Goal: Transaction & Acquisition: Purchase product/service

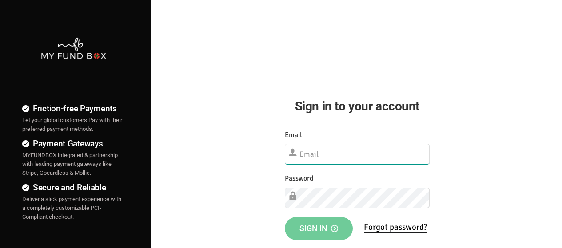
type input "demo@myfundbox.de"
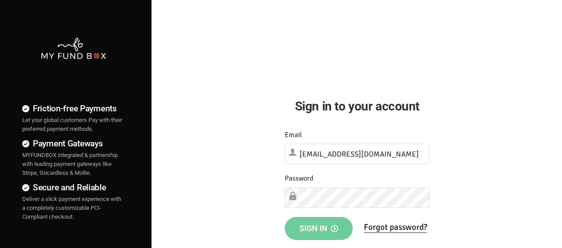
click at [332, 234] on button "Sign in" at bounding box center [319, 228] width 68 height 23
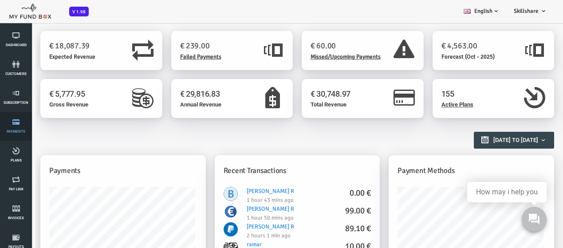
click at [16, 136] on link "Payments" at bounding box center [16, 126] width 27 height 28
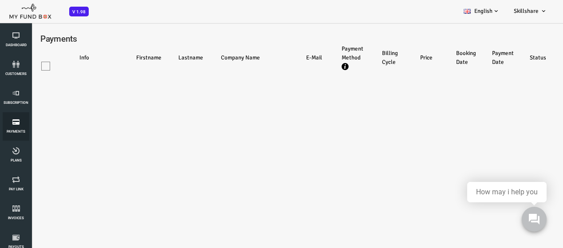
select select "100"
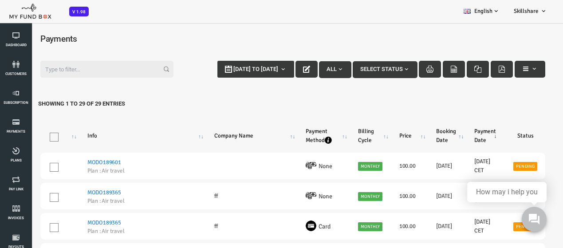
click at [63, 72] on input "Filter:" at bounding box center [84, 69] width 133 height 17
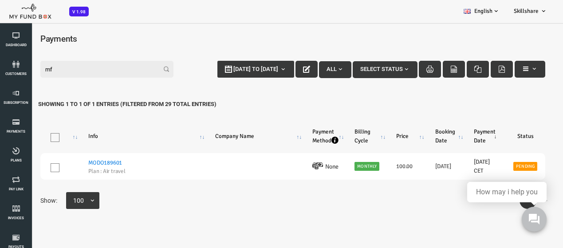
type input "m"
type input "M"
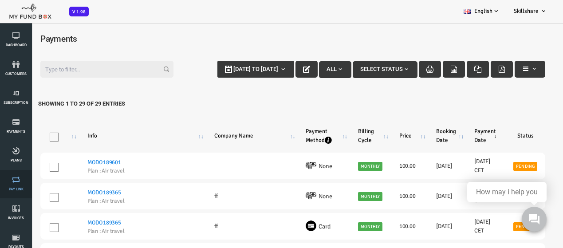
click at [12, 183] on link "Pay Link" at bounding box center [16, 184] width 27 height 28
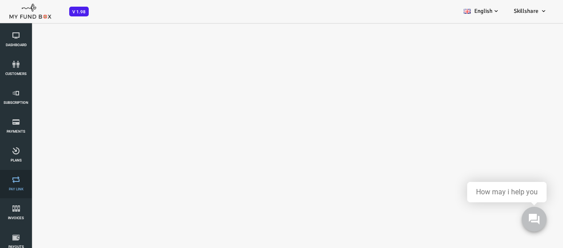
select select "100"
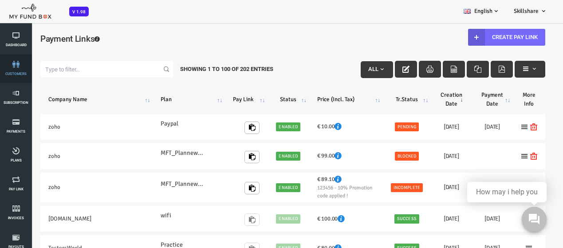
click at [0, 60] on li "customers" at bounding box center [16, 69] width 32 height 28
click at [13, 63] on icon at bounding box center [16, 64] width 27 height 7
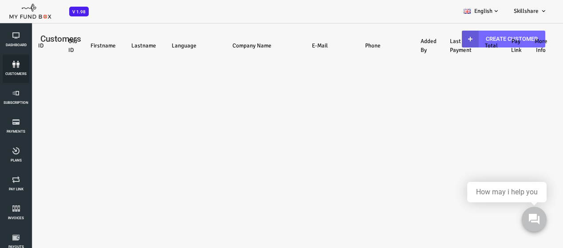
select select "100"
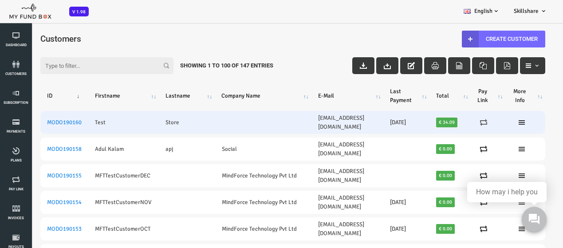
click at [465, 121] on icon at bounding box center [461, 122] width 7 height 7
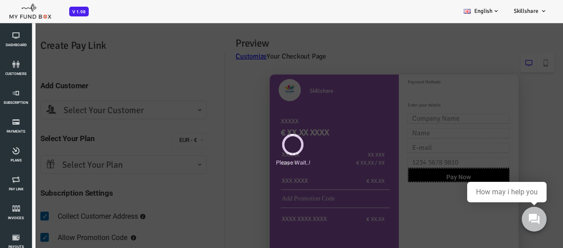
select select "sb-x2vn827897263@business.example.com"
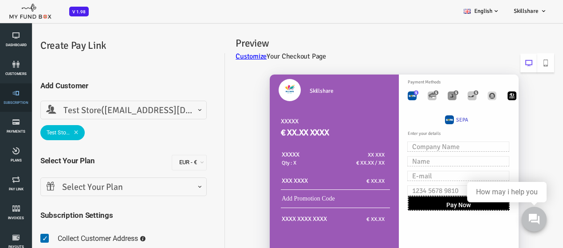
click at [8, 88] on link "Subscription" at bounding box center [16, 97] width 27 height 28
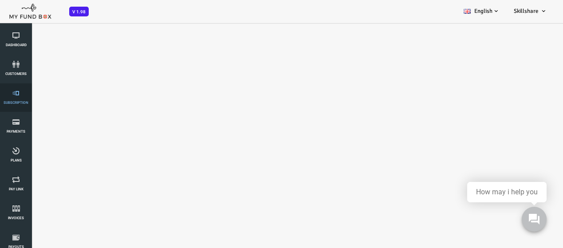
select select "100"
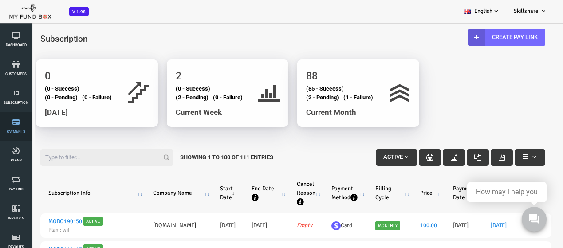
click at [27, 122] on icon at bounding box center [16, 122] width 27 height 7
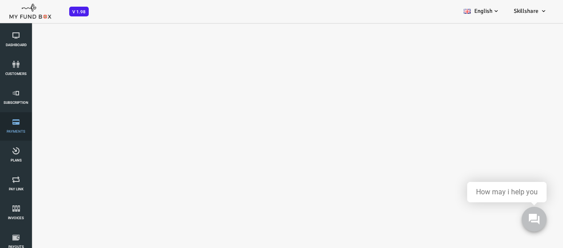
select select "100"
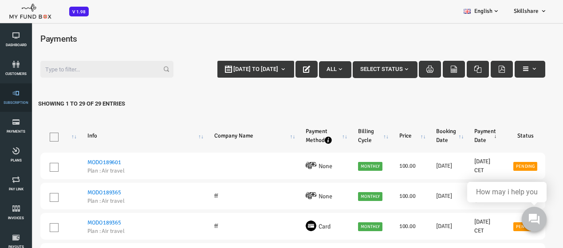
click at [11, 98] on link "Subscription" at bounding box center [16, 97] width 27 height 28
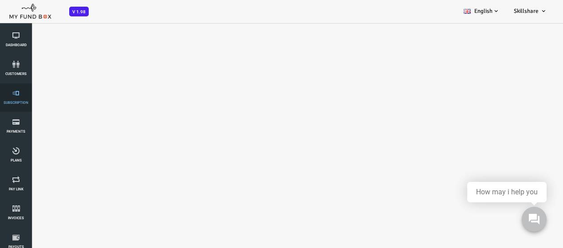
select select "100"
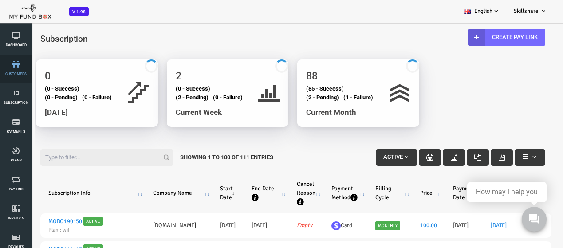
click at [25, 76] on link "customers" at bounding box center [16, 69] width 27 height 28
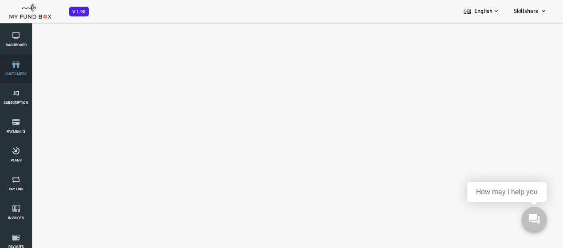
select select "100"
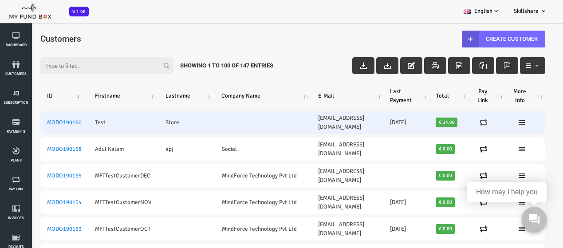
click at [465, 122] on icon at bounding box center [461, 122] width 7 height 7
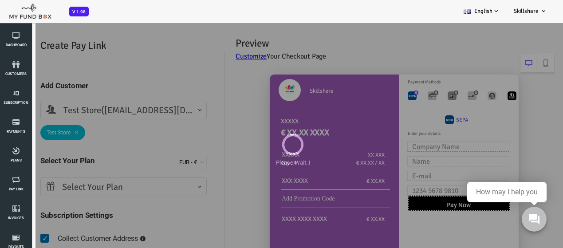
select select "sb-x2vn827897263@business.example.com"
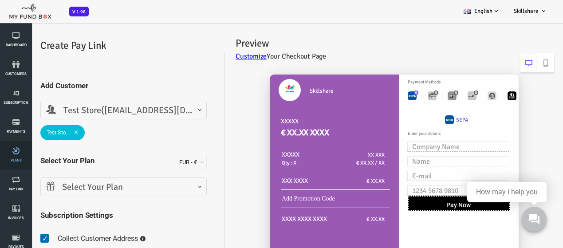
click at [16, 151] on icon at bounding box center [16, 150] width 27 height 7
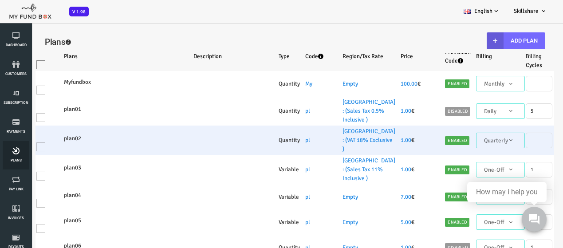
select select "100"
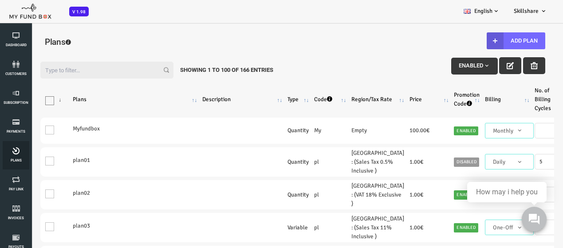
scroll to position [36, 0]
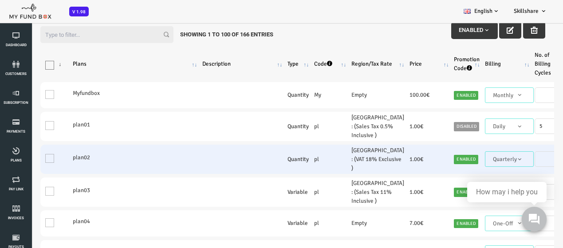
click at [49, 174] on td "plan02" at bounding box center [113, 159] width 130 height 29
click at [26, 174] on td "One" at bounding box center [33, 159] width 30 height 29
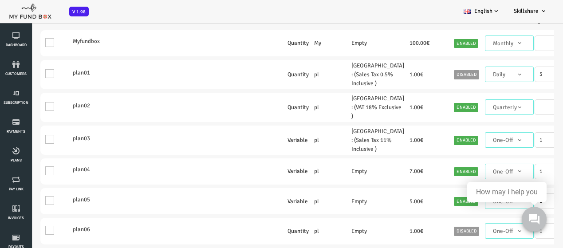
scroll to position [0, 0]
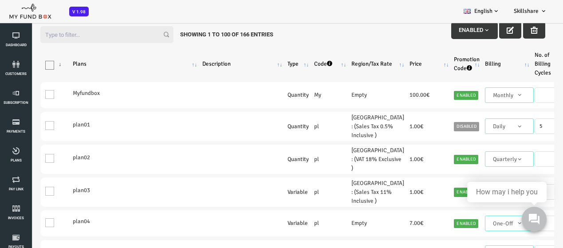
click at [83, 38] on input "Filter:" at bounding box center [84, 34] width 133 height 17
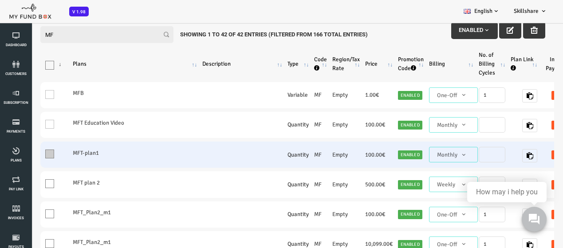
type input "MF"
click at [36, 157] on label "One" at bounding box center [33, 152] width 20 height 18
click at [38, 156] on input "One" at bounding box center [38, 156] width 0 height 0
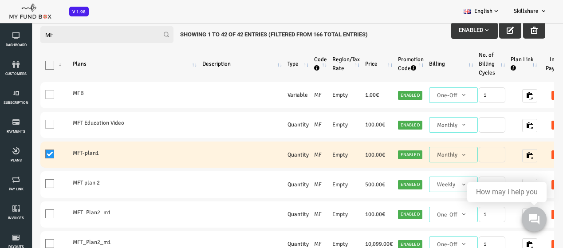
click at [44, 153] on td "One" at bounding box center [33, 155] width 30 height 26
click at [27, 155] on span at bounding box center [27, 154] width 9 height 9
click at [38, 156] on input "One" at bounding box center [38, 156] width 0 height 0
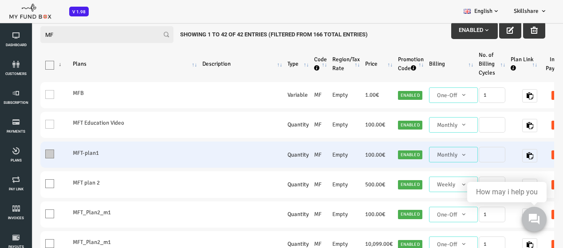
click at [27, 155] on span at bounding box center [27, 154] width 9 height 9
click at [38, 156] on input "One" at bounding box center [38, 156] width 0 height 0
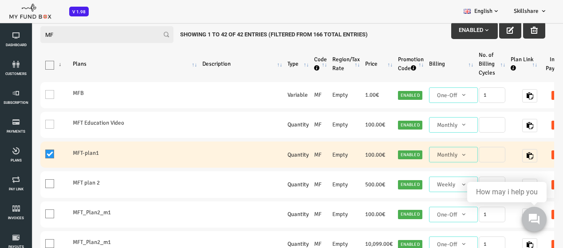
click at [27, 155] on span at bounding box center [27, 154] width 9 height 9
click at [38, 156] on input "One" at bounding box center [38, 156] width 0 height 0
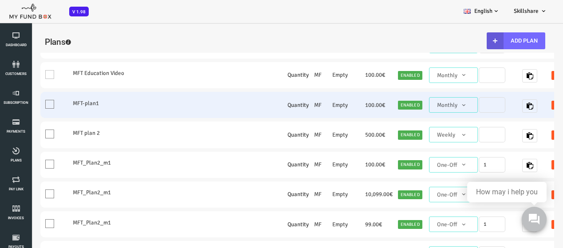
scroll to position [89, 0]
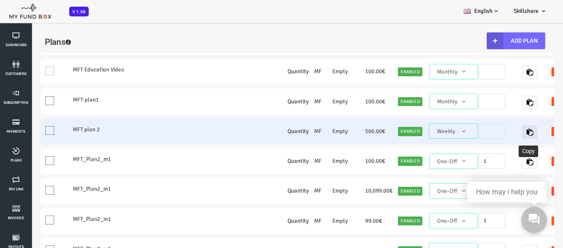
click at [504, 132] on icon "button" at bounding box center [507, 132] width 7 height 7
copy link "MFT"
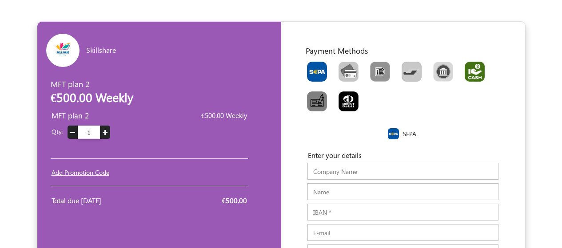
click at [473, 70] on img "Toolbar with button groups" at bounding box center [474, 72] width 20 height 20
click at [470, 67] on input "Toolbar with button groups" at bounding box center [467, 65] width 6 height 6
radio input "true"
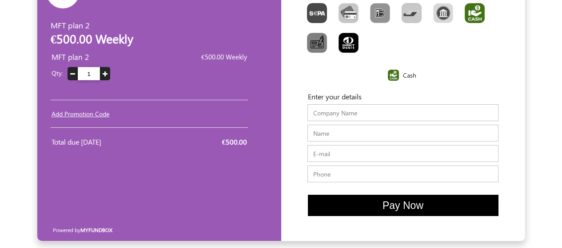
scroll to position [59, 0]
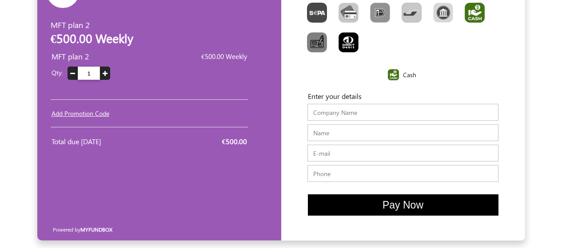
click at [372, 115] on input "text" at bounding box center [402, 112] width 191 height 17
click at [360, 123] on div "Enter your details Company Name" at bounding box center [403, 108] width 204 height 32
click at [359, 134] on input "Name" at bounding box center [402, 132] width 191 height 17
click at [343, 160] on input "E-mail" at bounding box center [402, 153] width 191 height 17
click at [320, 178] on input "text" at bounding box center [402, 173] width 191 height 17
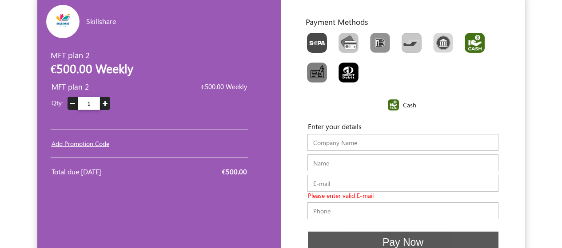
scroll to position [44, 0]
